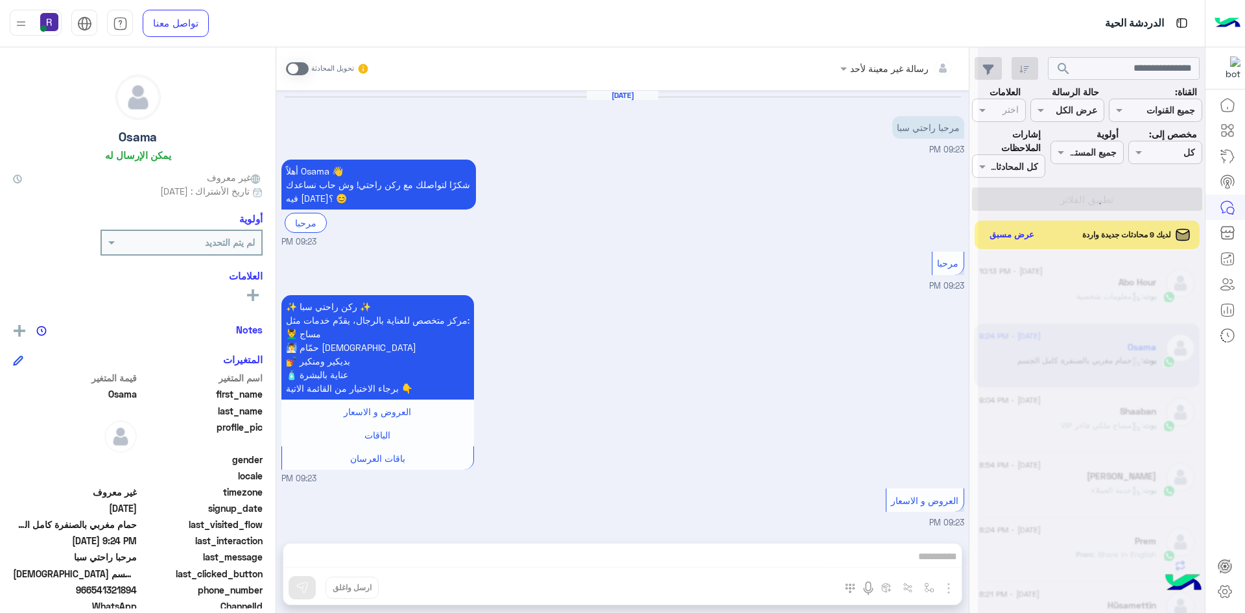
scroll to position [1219, 0]
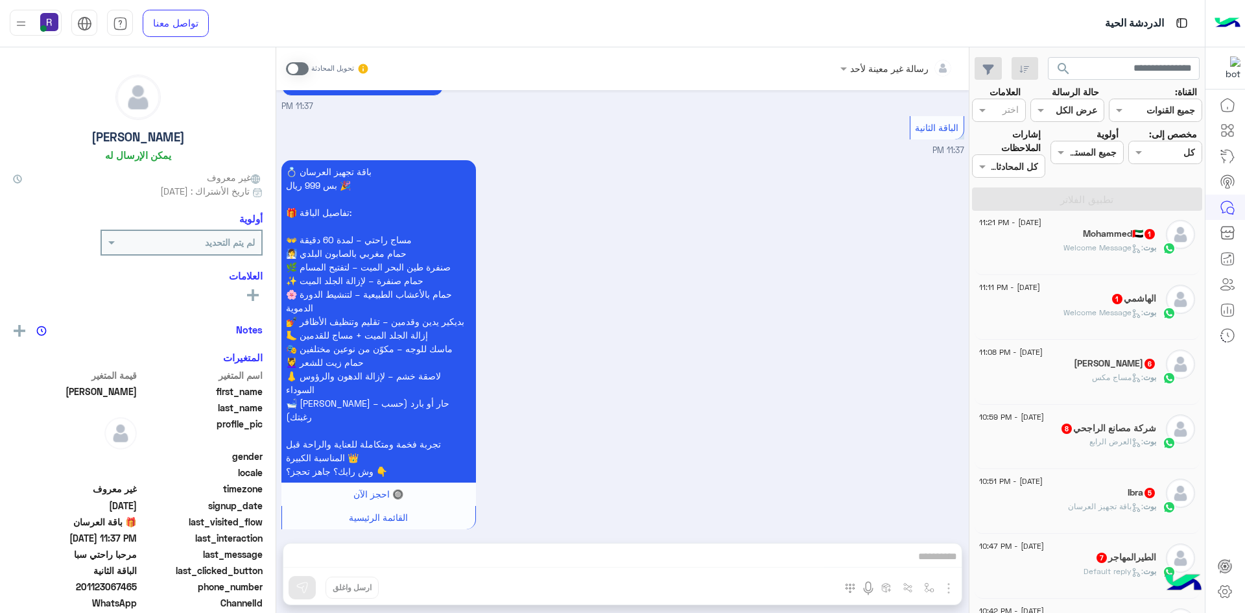
scroll to position [324, 0]
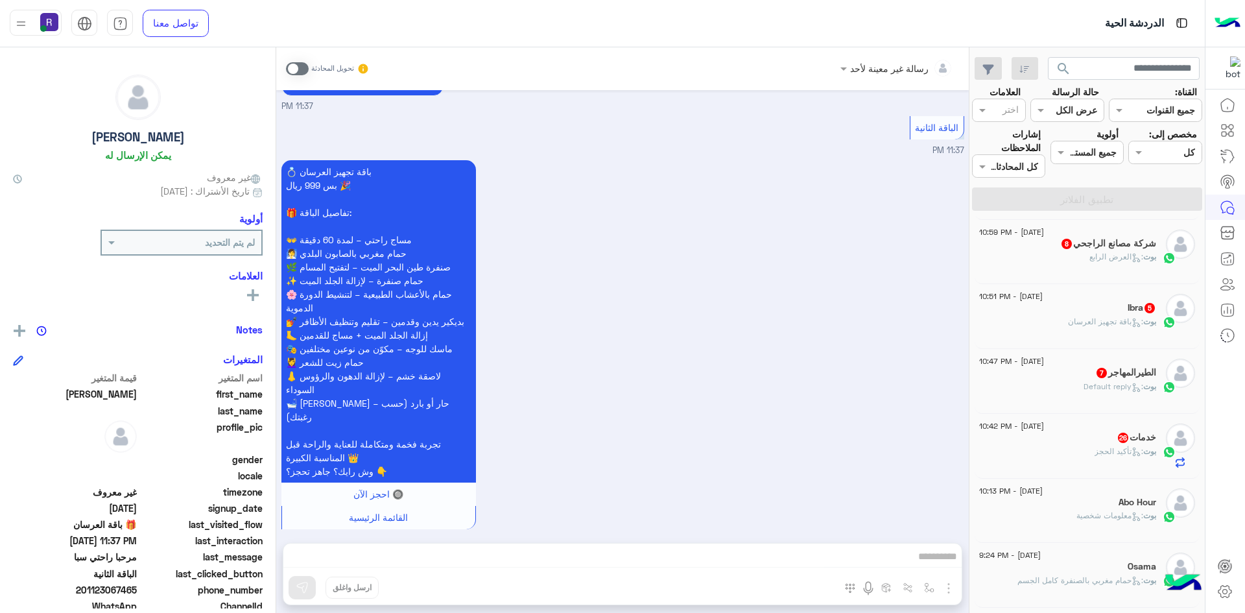
click at [1106, 451] on span ": تأكيد الحجز" at bounding box center [1118, 451] width 49 height 10
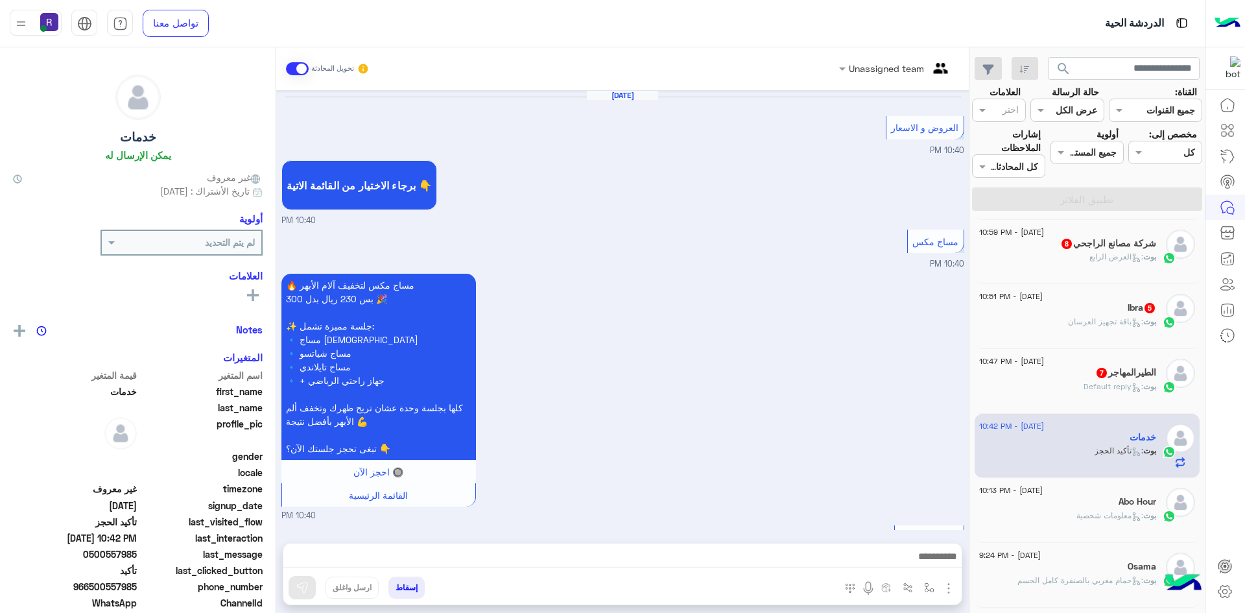
scroll to position [1082, 0]
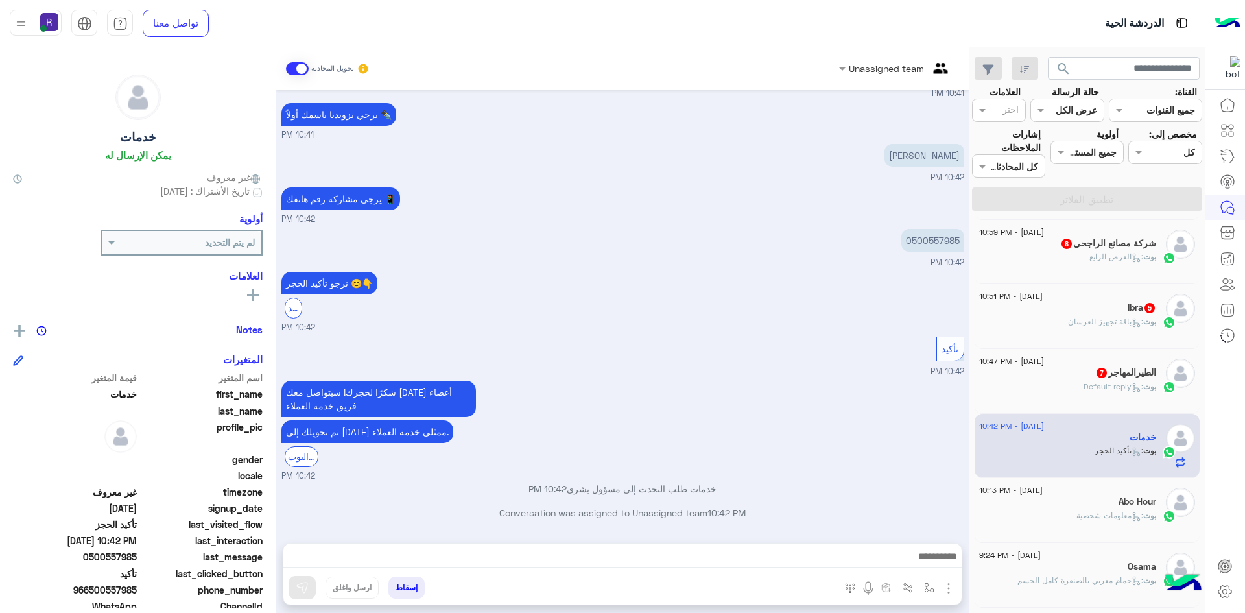
click at [1118, 381] on span ": Default reply" at bounding box center [1113, 386] width 60 height 10
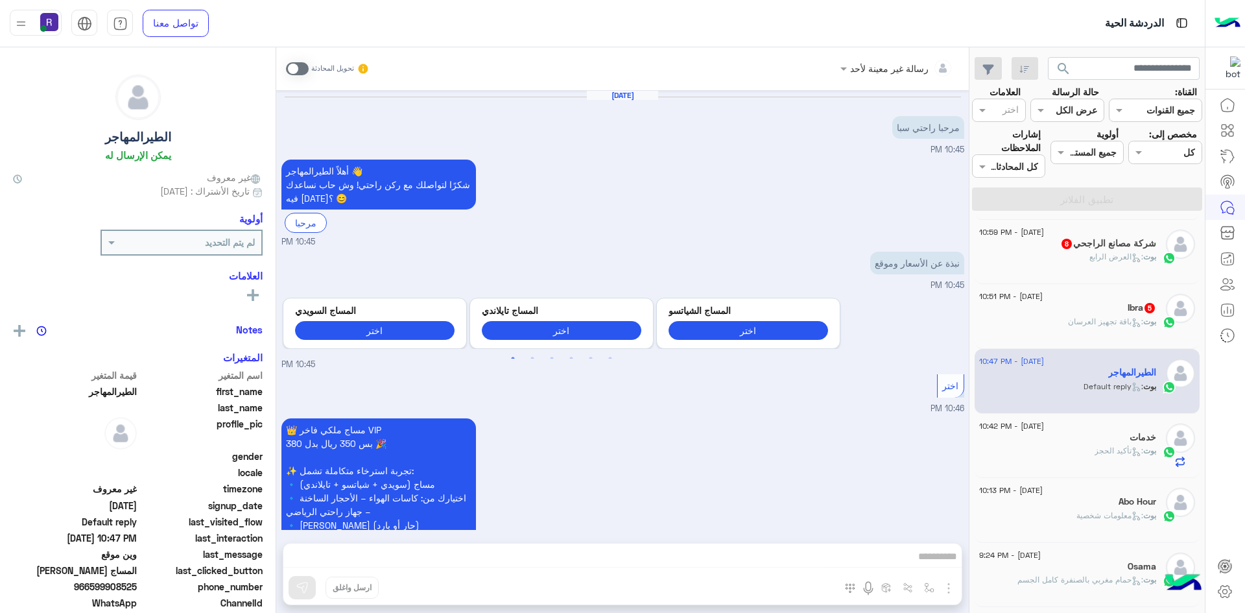
scroll to position [903, 0]
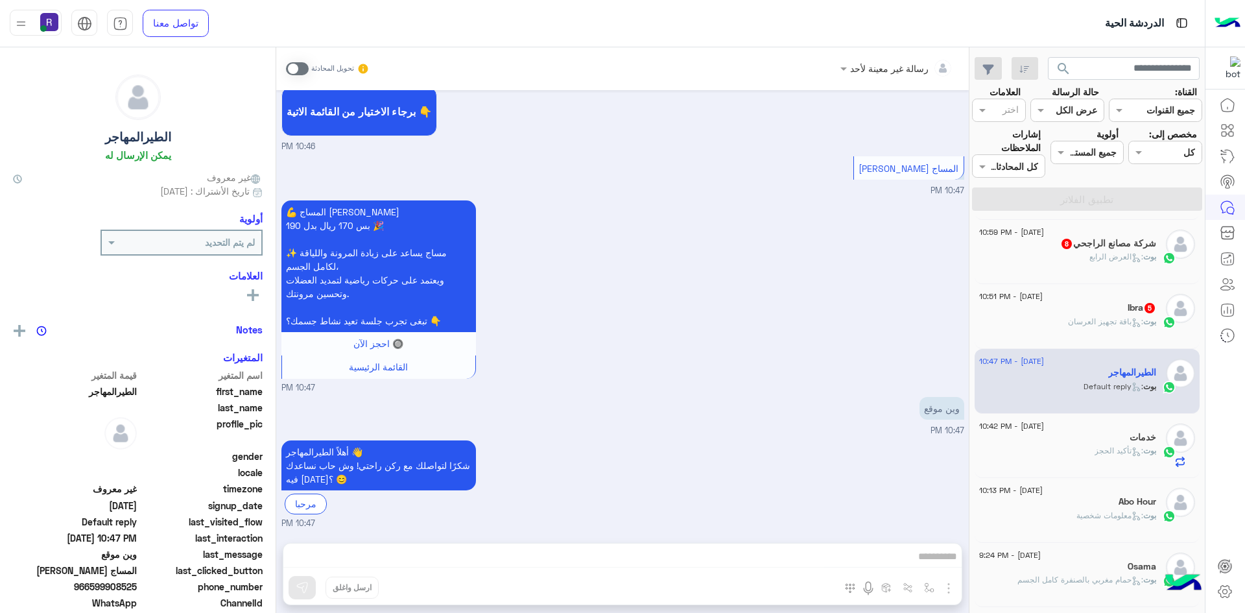
click at [1118, 320] on span ": باقة تجهيز العرسان" at bounding box center [1105, 321] width 75 height 10
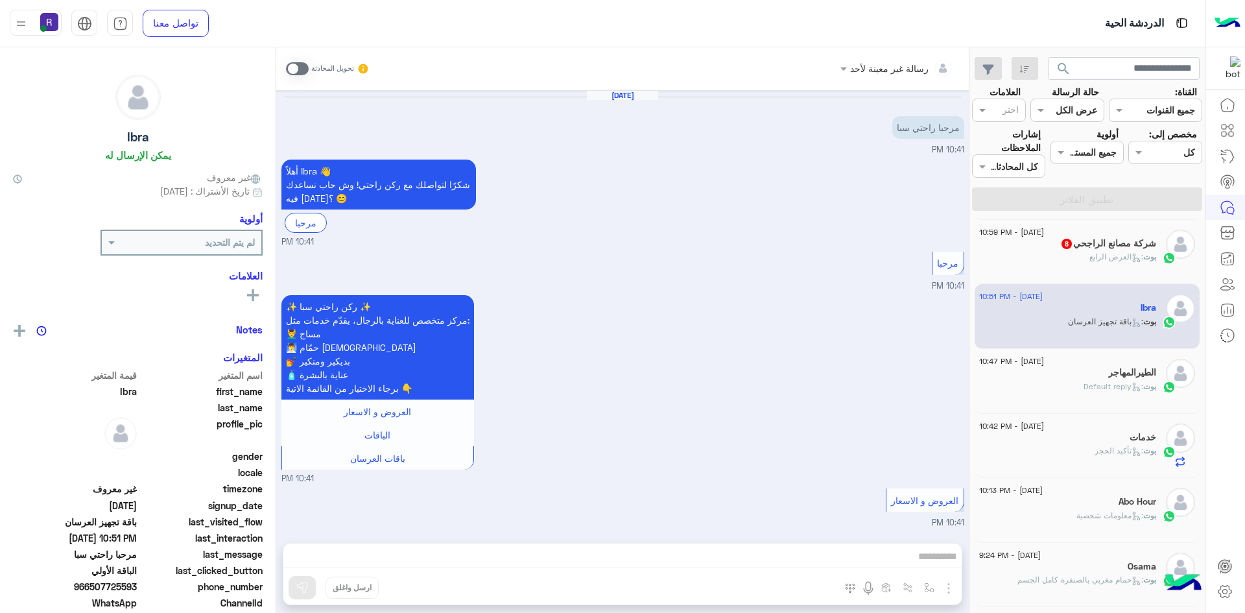
scroll to position [841, 0]
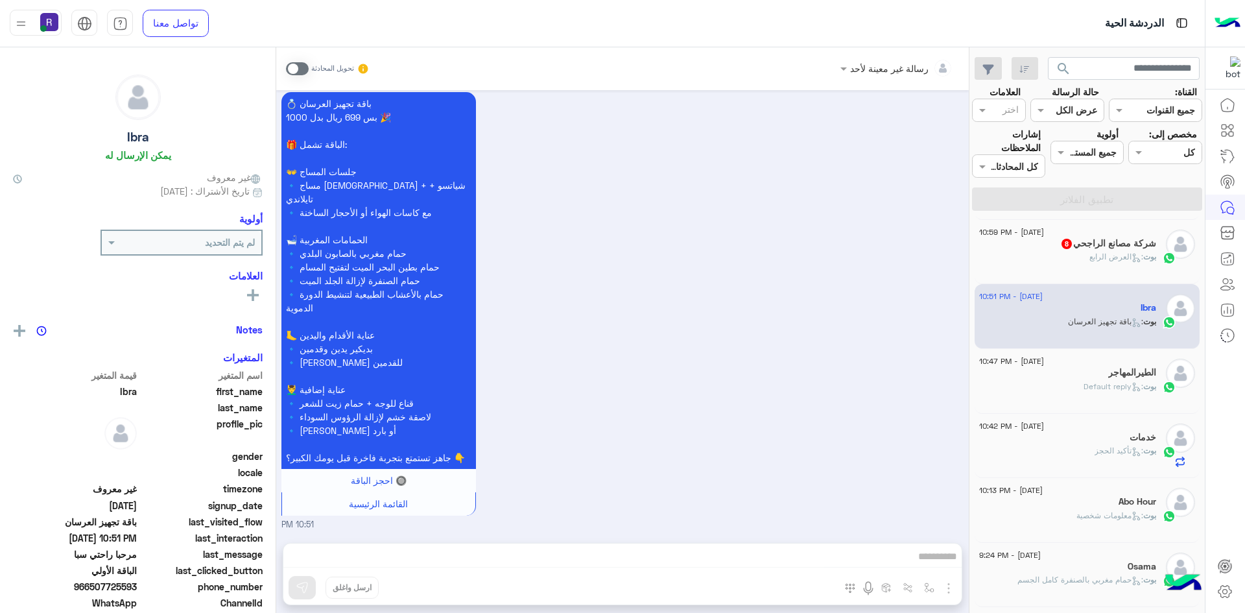
click at [1094, 233] on div "[DATE] - 10:59 PM" at bounding box center [1067, 234] width 177 height 8
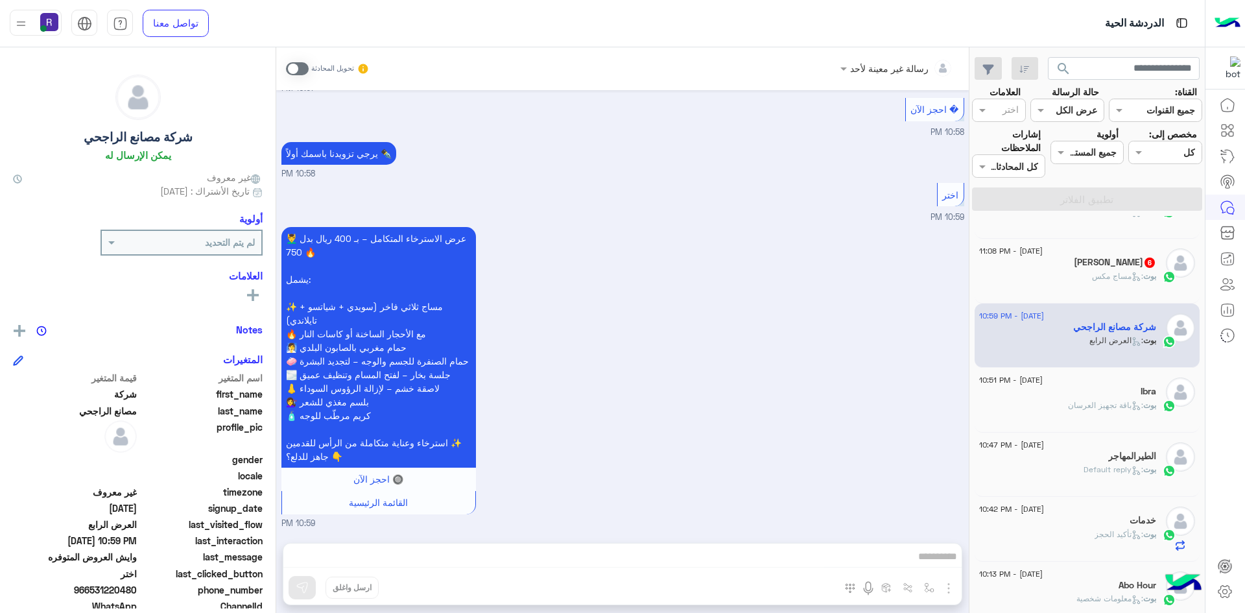
scroll to position [130, 0]
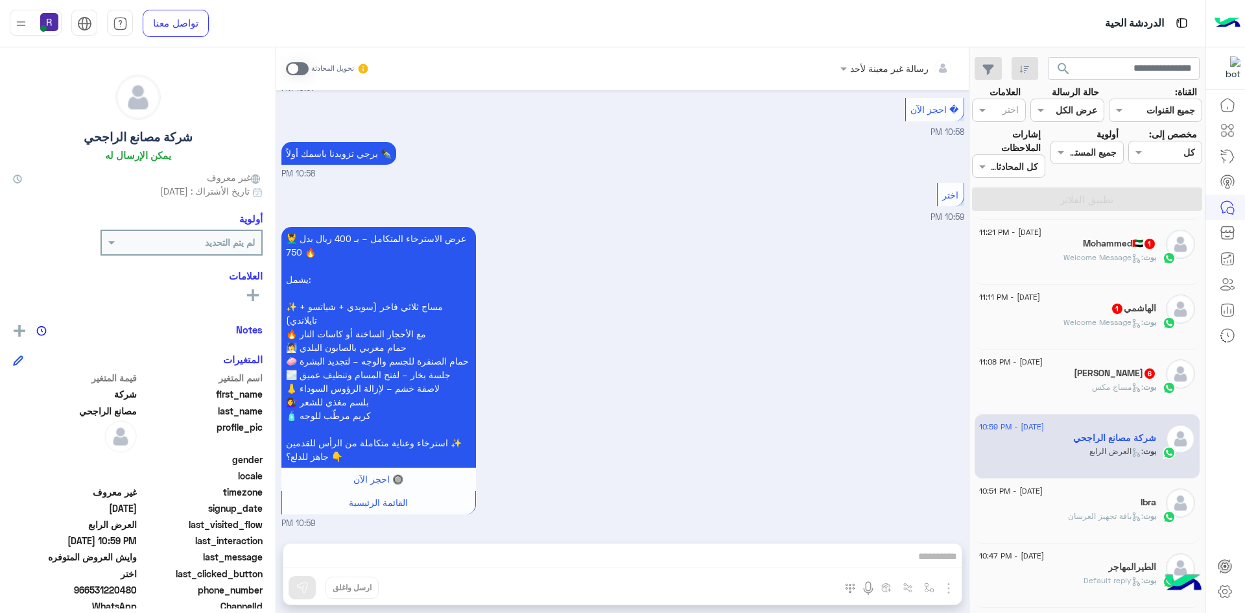
click at [1086, 378] on div "خالد عبدالله 6" at bounding box center [1067, 375] width 177 height 14
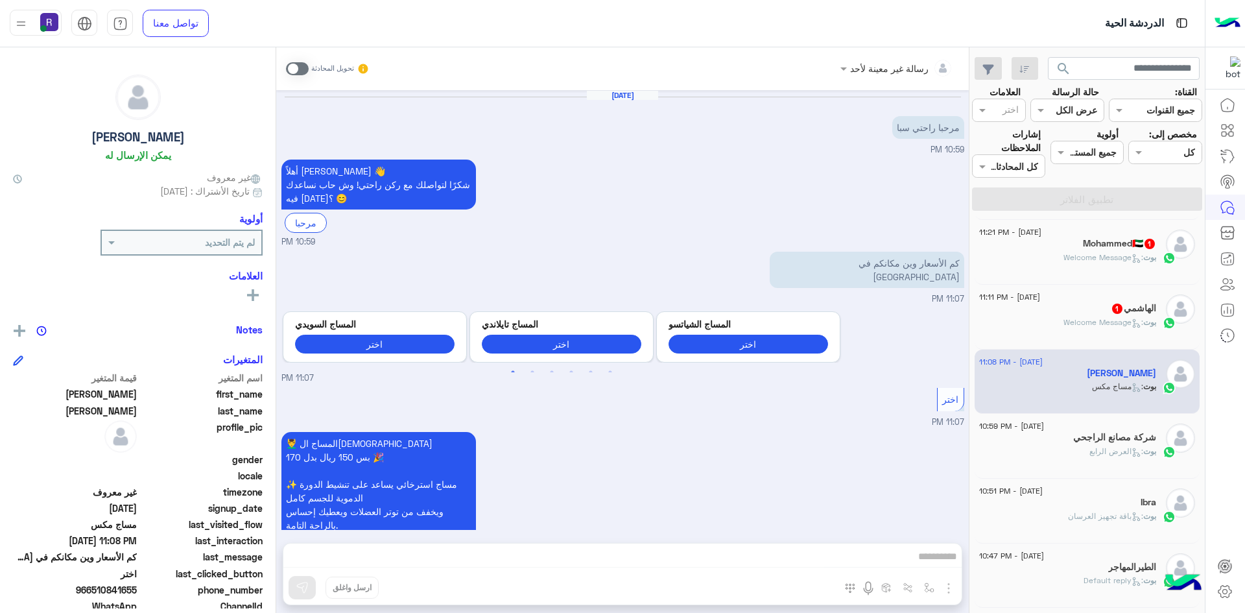
scroll to position [842, 0]
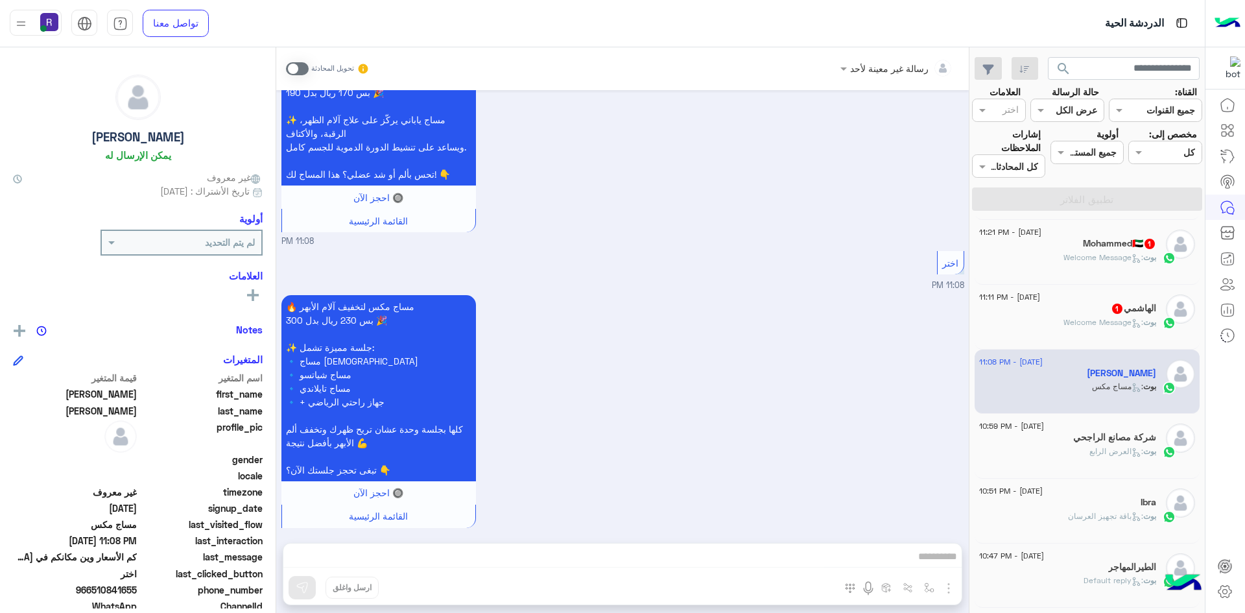
click at [1088, 325] on span ": Welcome Message" at bounding box center [1103, 322] width 80 height 10
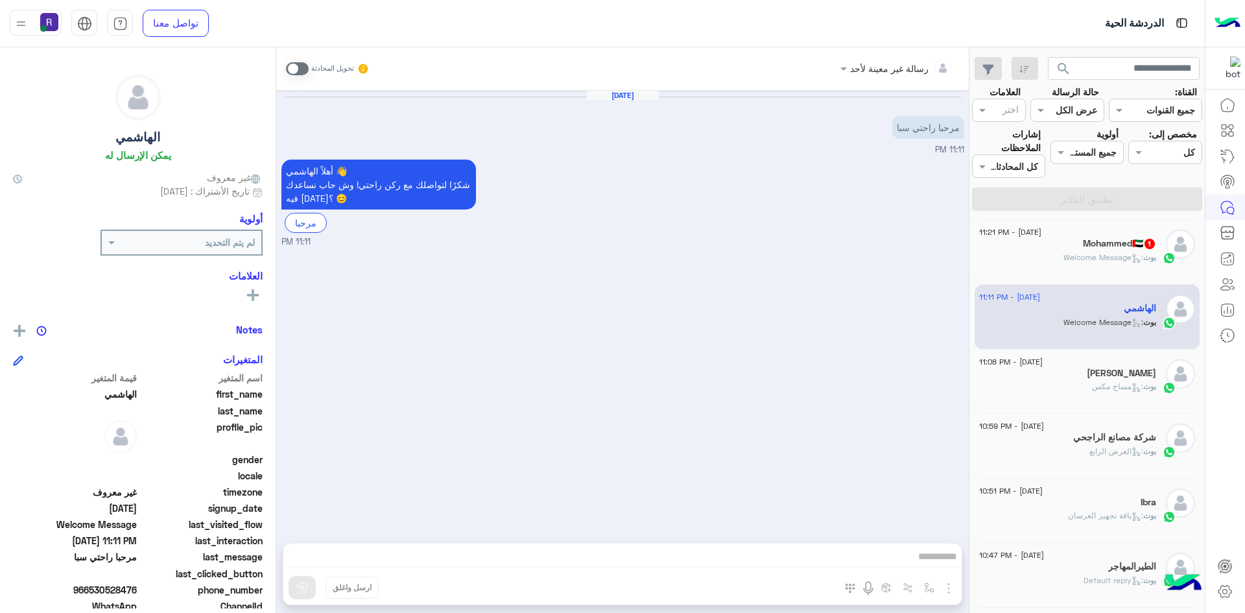
click at [1076, 252] on span ": Welcome Message" at bounding box center [1103, 257] width 80 height 10
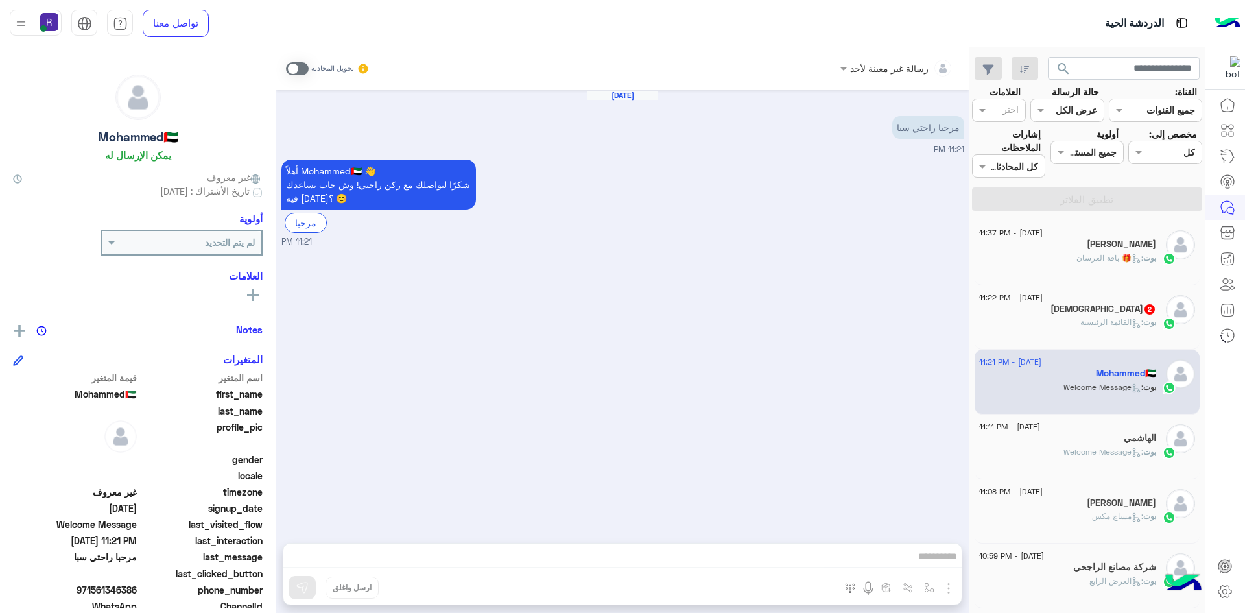
click at [1074, 333] on div "بوت : القائمة الرئيسية" at bounding box center [1067, 327] width 177 height 23
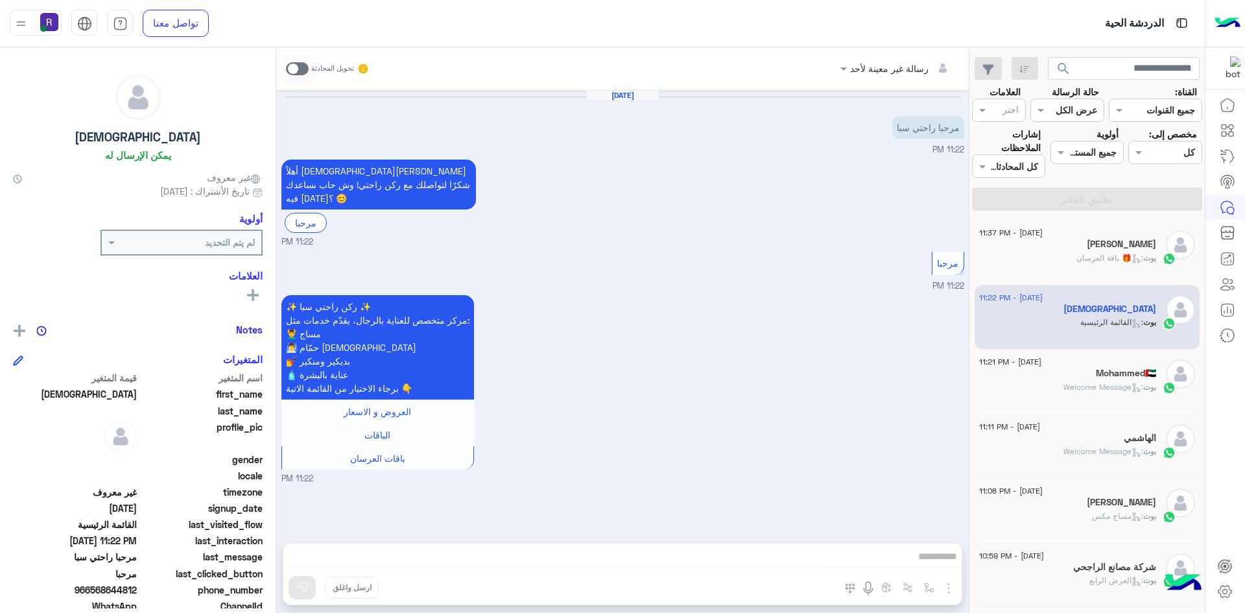
click at [1072, 239] on div "[PERSON_NAME]" at bounding box center [1067, 246] width 177 height 14
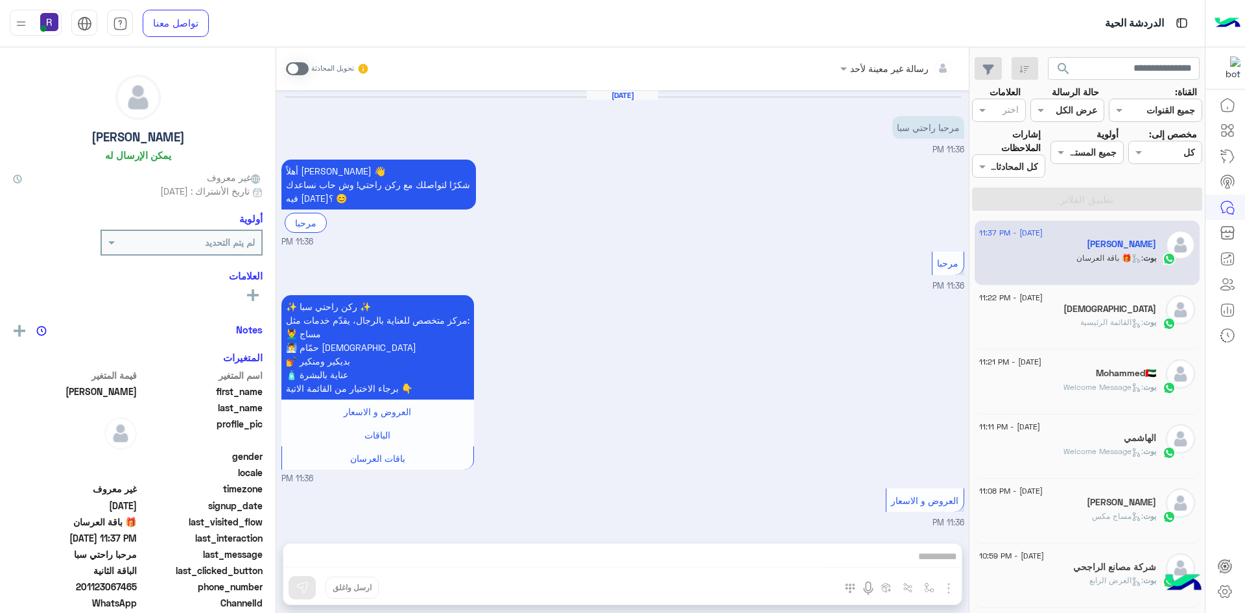
scroll to position [2342, 0]
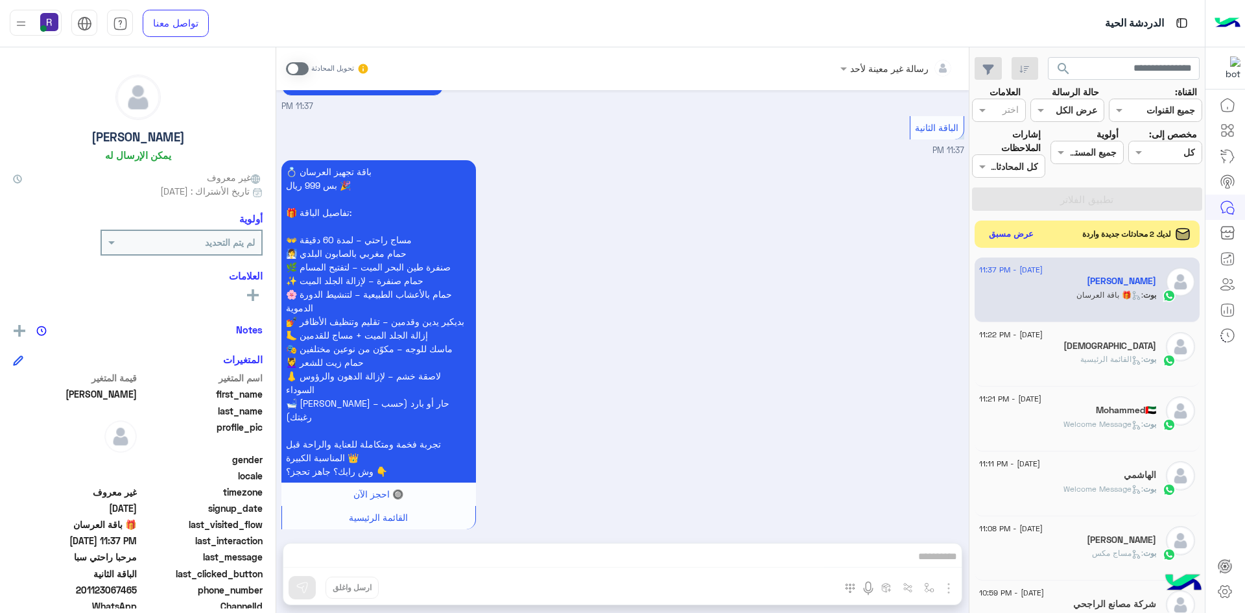
click at [1026, 237] on button "عرض مسبق" at bounding box center [1011, 235] width 54 height 18
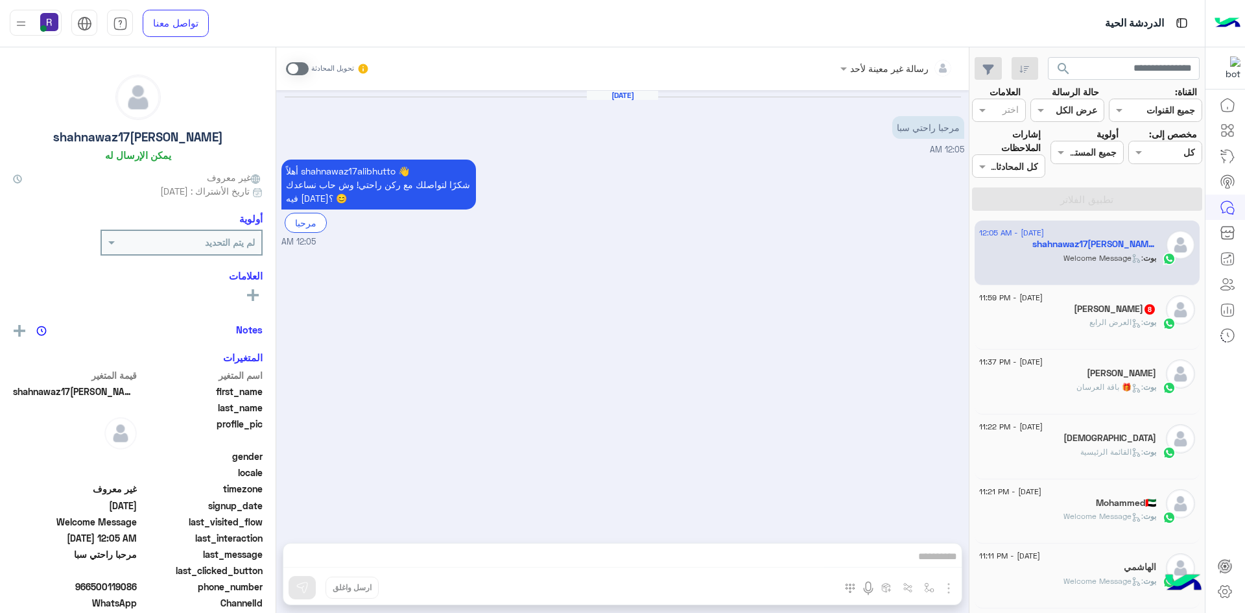
click at [1087, 329] on div "بوت : العرض الرابع" at bounding box center [1067, 327] width 177 height 23
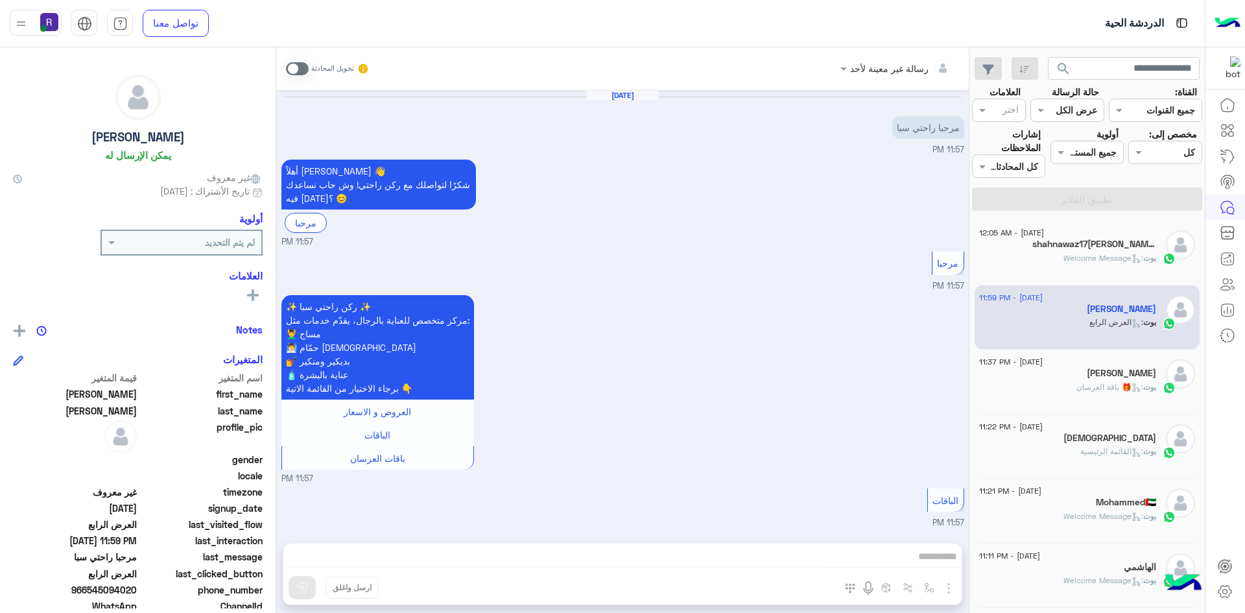
scroll to position [1928, 0]
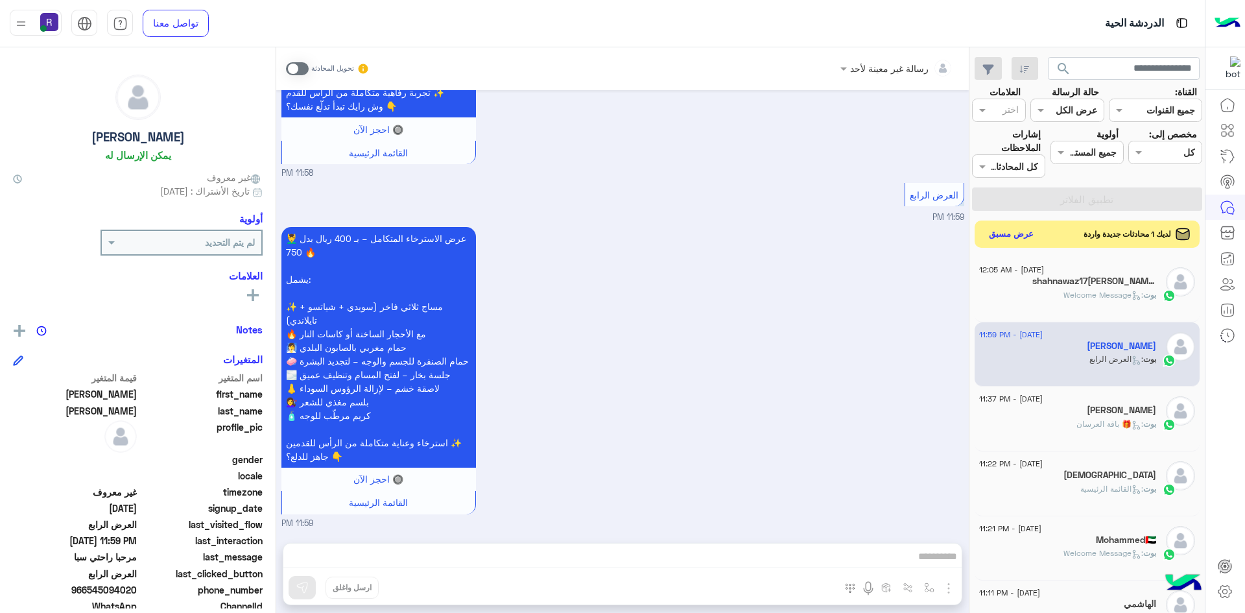
click at [1026, 240] on button "عرض مسبق" at bounding box center [1011, 235] width 54 height 18
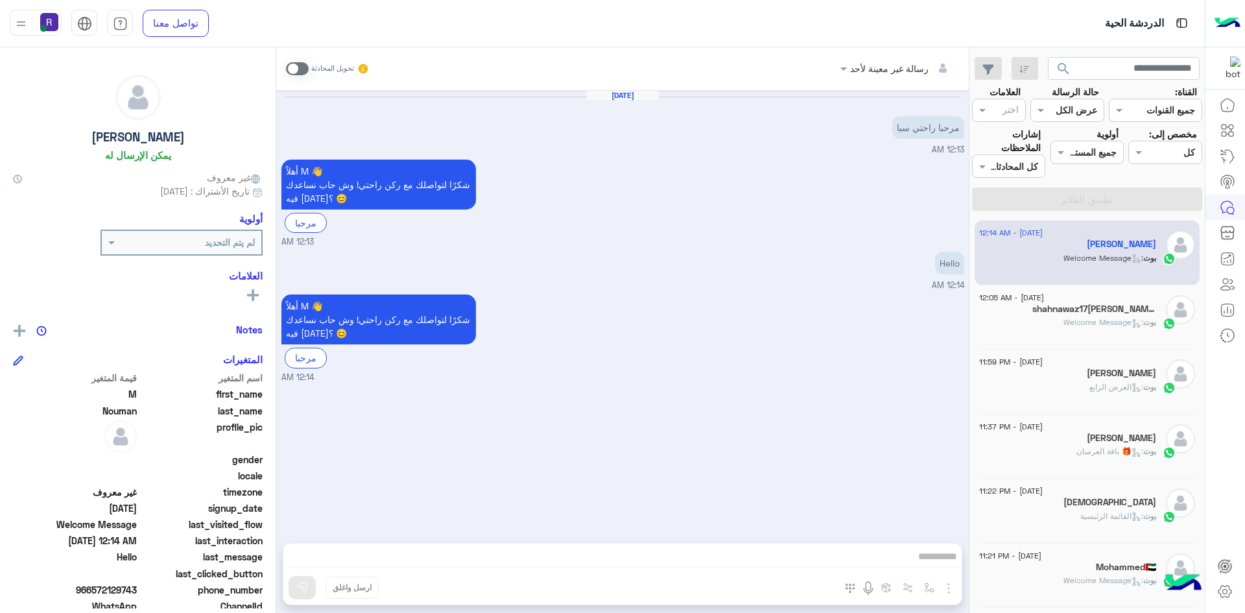
click at [1118, 319] on span ": Welcome Message" at bounding box center [1103, 322] width 80 height 10
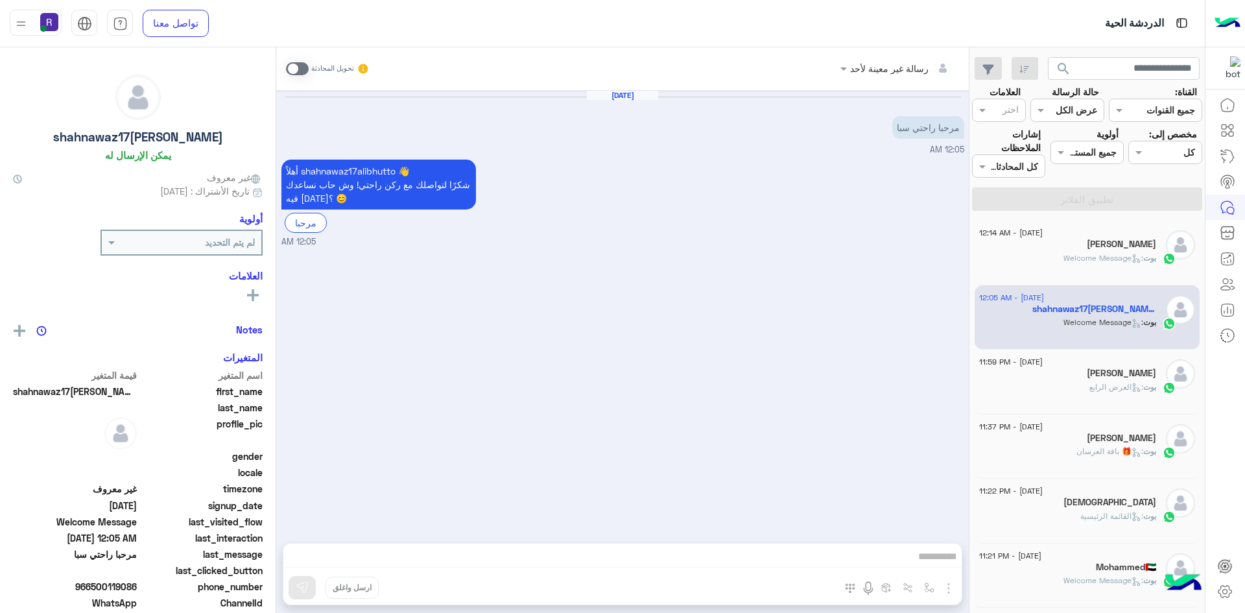
click at [1102, 253] on span ": Welcome Message" at bounding box center [1103, 258] width 80 height 10
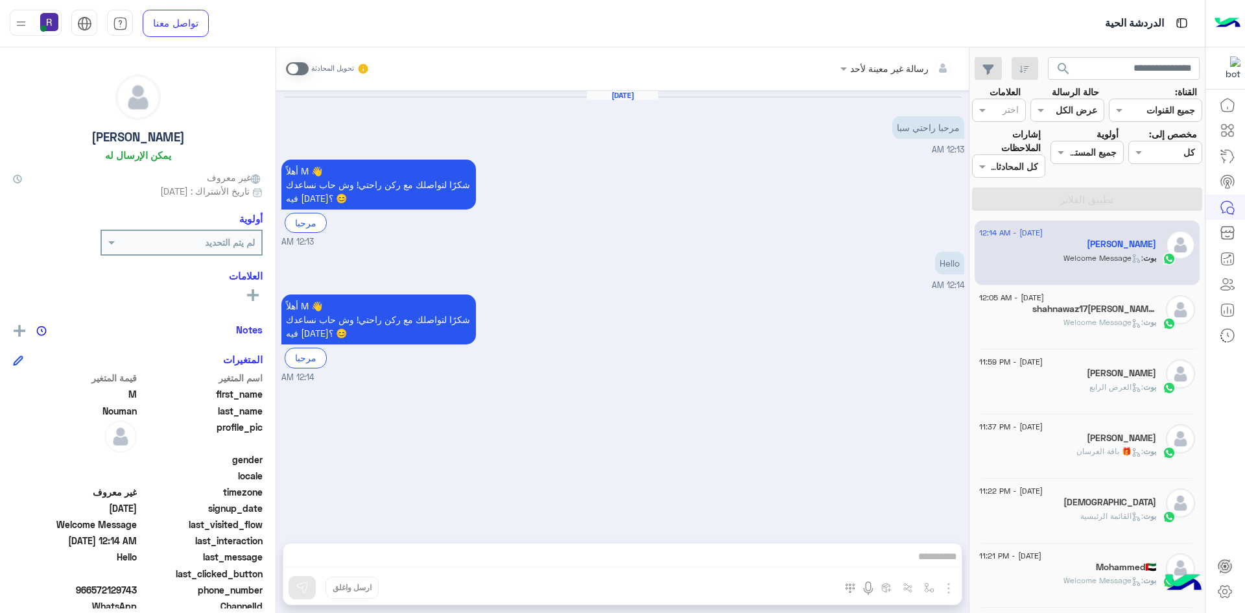
click at [1128, 396] on div "بوت : العرض الرابع" at bounding box center [1067, 392] width 177 height 23
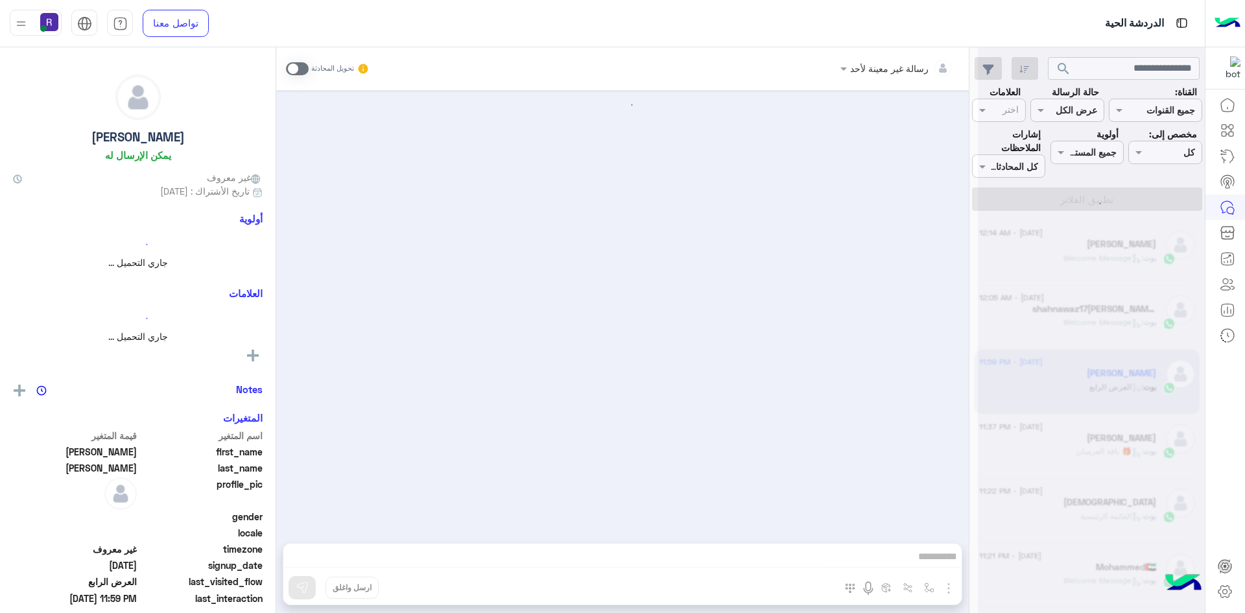
scroll to position [1928, 0]
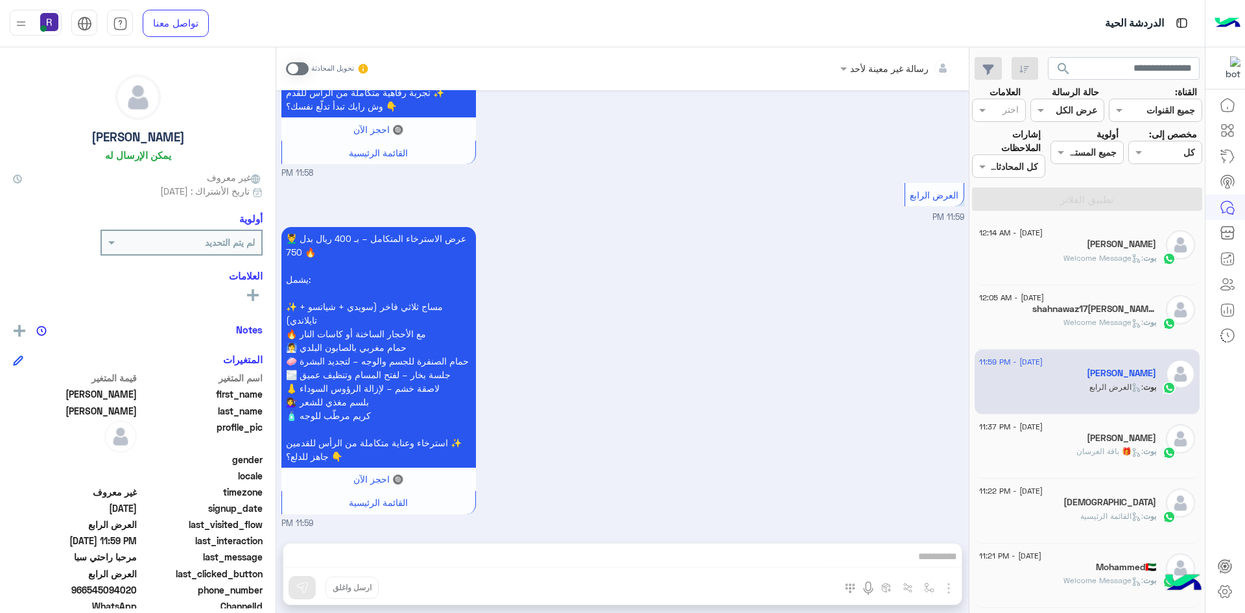
click at [1122, 259] on span ": Welcome Message" at bounding box center [1103, 258] width 80 height 10
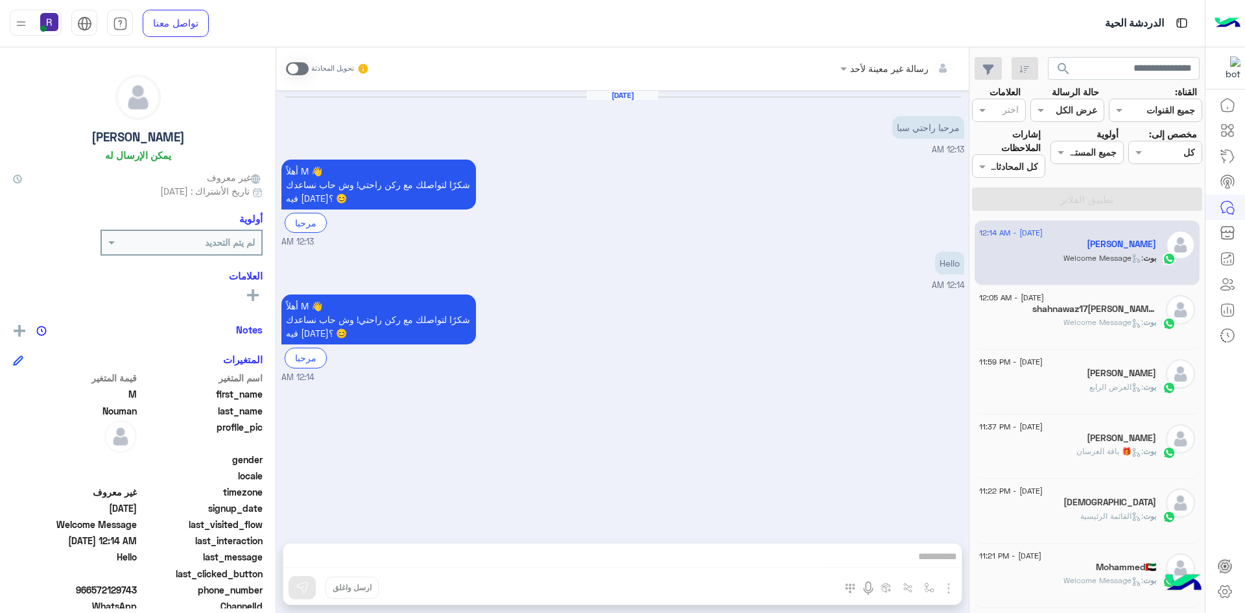
click at [857, 338] on div "أهلاً M 👋 شكرًا لتواصلك مع ركن راحتي! وش حاب نساعدك فيه [DATE]؟ 😊 مرحبا 12:14 AM" at bounding box center [622, 337] width 683 height 92
